Goal: Task Accomplishment & Management: Manage account settings

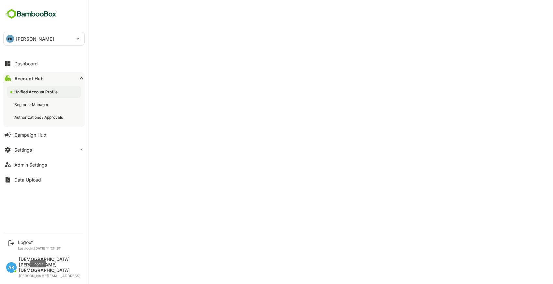
click at [19, 245] on div "Logout" at bounding box center [39, 243] width 43 height 6
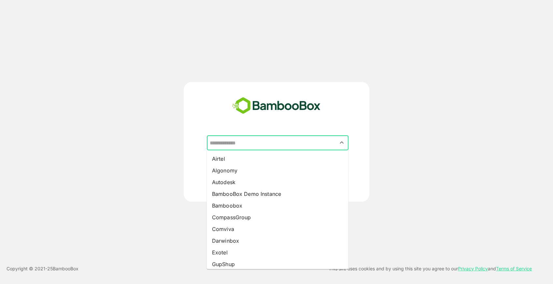
click at [295, 141] on input "text" at bounding box center [277, 143] width 139 height 12
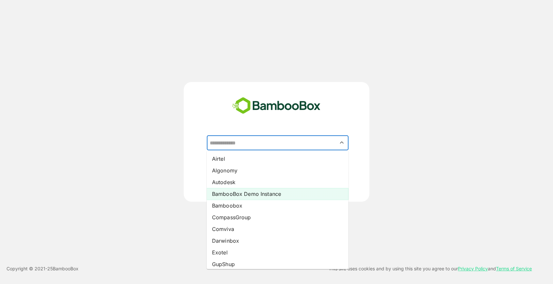
click at [254, 194] on li "BambooBox Demo Instance" at bounding box center [278, 194] width 142 height 12
type input "**********"
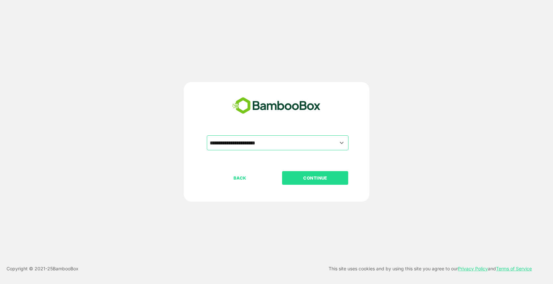
click at [327, 178] on p "CONTINUE" at bounding box center [315, 177] width 65 height 7
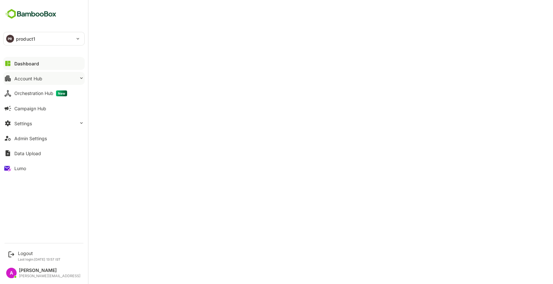
click at [31, 81] on div "Account Hub" at bounding box center [28, 79] width 28 height 6
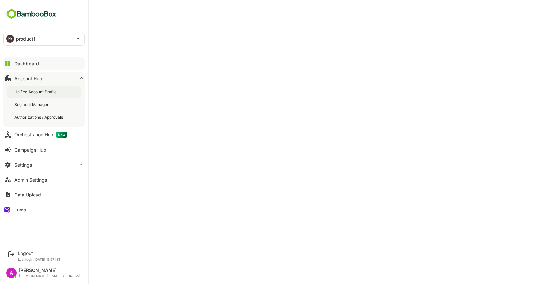
click at [42, 94] on div "Unified Account Profile" at bounding box center [36, 92] width 44 height 6
click at [23, 60] on button "Dashboard" at bounding box center [43, 63] width 81 height 13
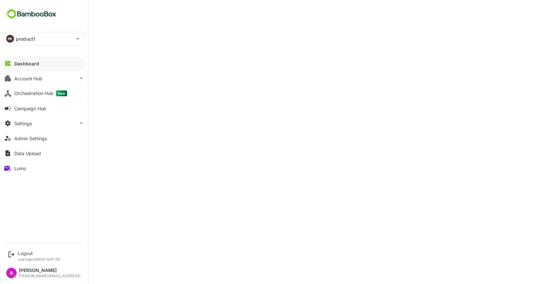
click at [14, 33] on div "PR product1" at bounding box center [40, 38] width 73 height 13
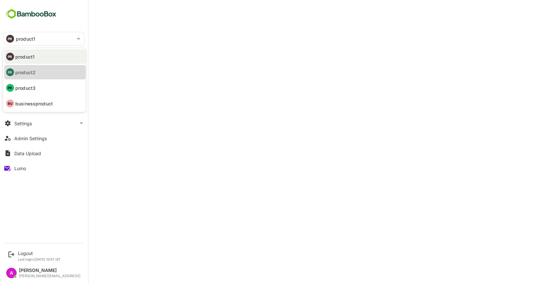
click at [38, 69] on li "PR product2" at bounding box center [44, 72] width 81 height 14
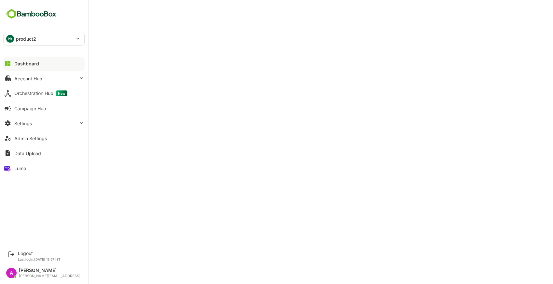
click at [50, 40] on div "PR product2" at bounding box center [40, 38] width 73 height 13
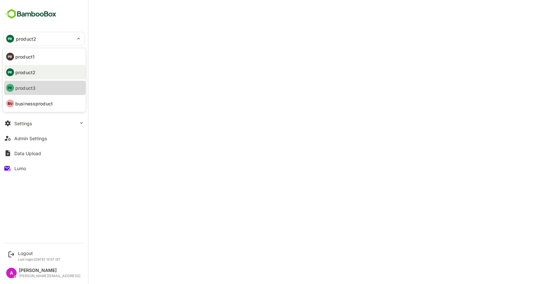
click at [49, 88] on li "PR product3" at bounding box center [44, 88] width 81 height 14
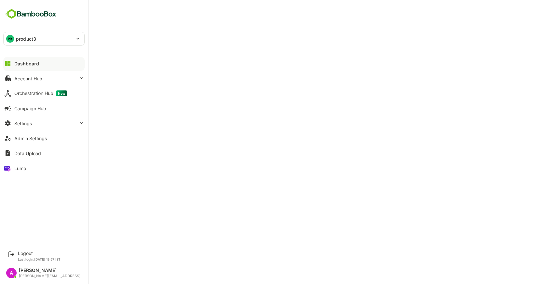
click at [10, 40] on div "PR" at bounding box center [10, 39] width 8 height 8
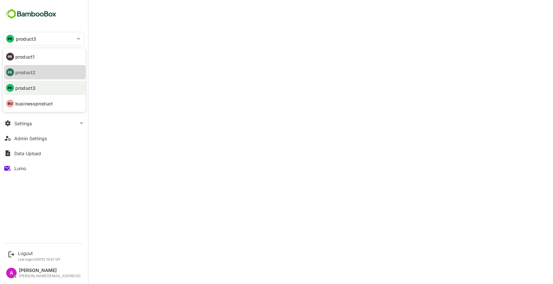
click at [45, 73] on li "PR product2" at bounding box center [44, 72] width 81 height 14
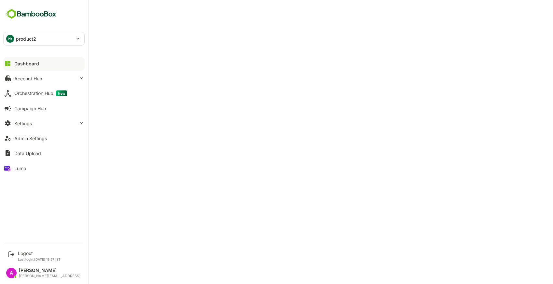
click at [29, 40] on p "product2" at bounding box center [26, 38] width 20 height 7
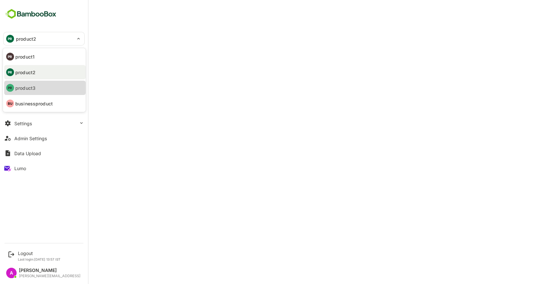
click at [43, 83] on li "PR product3" at bounding box center [44, 88] width 81 height 14
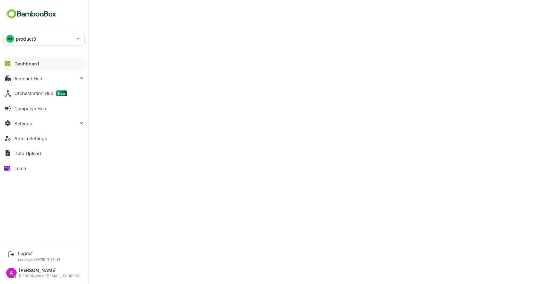
click at [49, 41] on div "PR product3" at bounding box center [40, 38] width 73 height 13
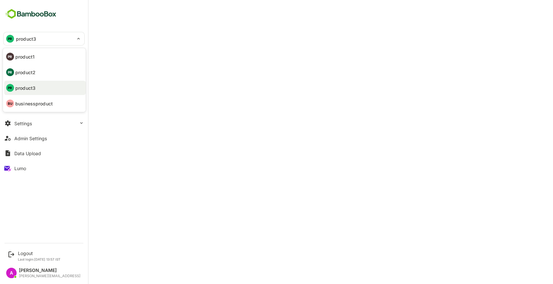
click at [36, 58] on li "PR product1" at bounding box center [44, 56] width 81 height 14
type input "********"
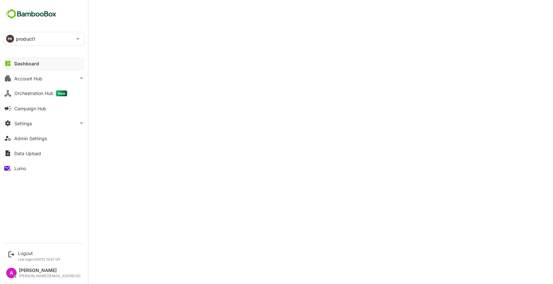
click at [36, 35] on div "PR product1" at bounding box center [40, 38] width 73 height 13
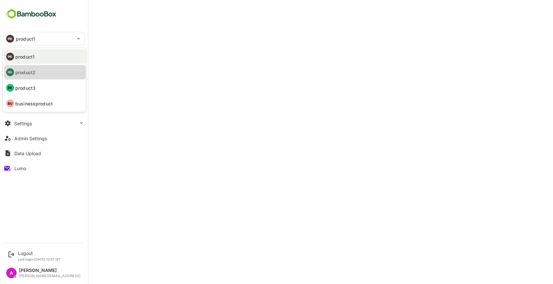
click at [31, 70] on p "product2" at bounding box center [25, 72] width 20 height 7
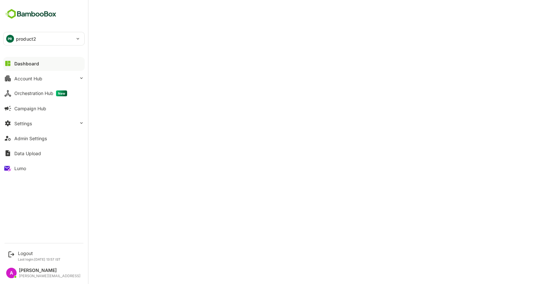
click at [6, 38] on div "PR" at bounding box center [10, 39] width 8 height 8
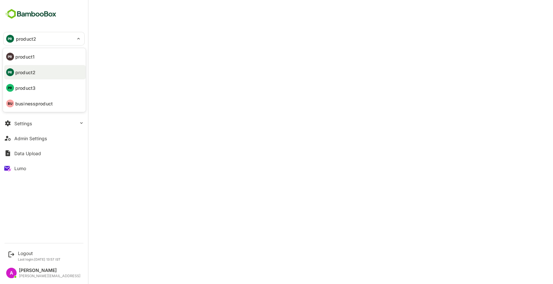
click at [42, 58] on li "PR product1" at bounding box center [44, 56] width 81 height 14
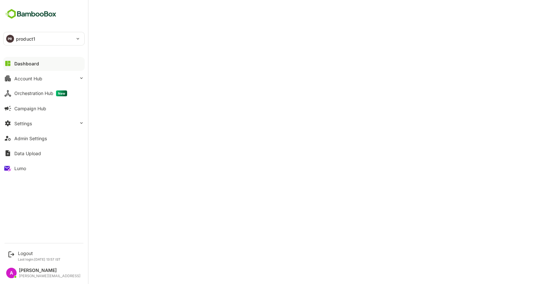
click at [33, 37] on p "product1" at bounding box center [25, 38] width 19 height 7
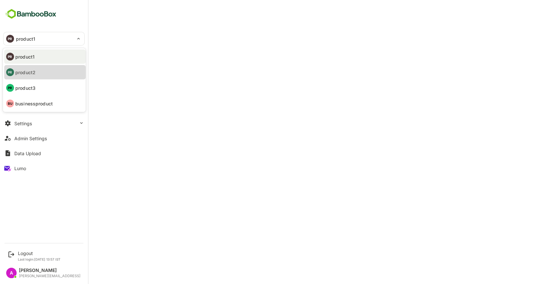
click at [25, 71] on p "product2" at bounding box center [25, 72] width 20 height 7
